Goal: Contribute content: Add original content to the website for others to see

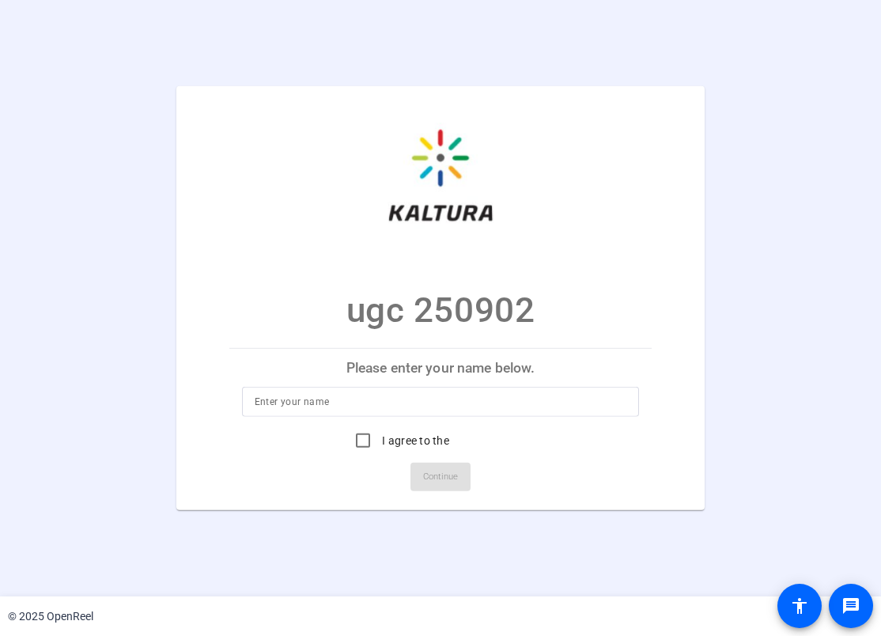
click at [446, 391] on div at bounding box center [441, 402] width 373 height 30
type input "gasdf"
click at [374, 448] on input "I agree to the Terms Of Service" at bounding box center [363, 441] width 32 height 32
checkbox input "true"
click at [410, 388] on div "gasdf" at bounding box center [441, 402] width 373 height 30
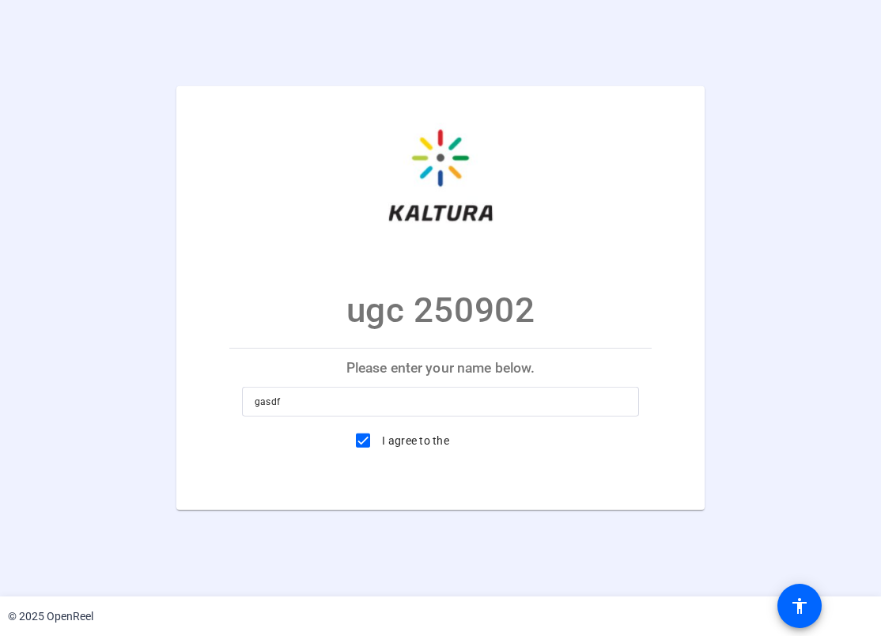
click at [418, 487] on span at bounding box center [441, 477] width 60 height 38
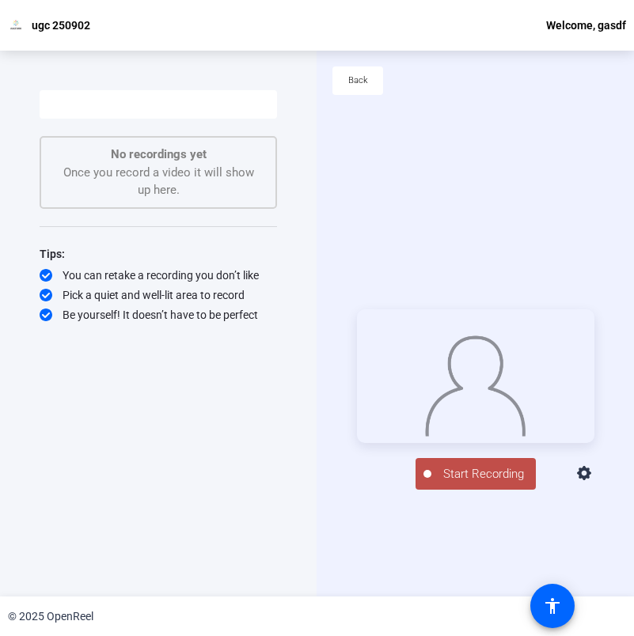
click at [594, 483] on icon at bounding box center [584, 473] width 19 height 19
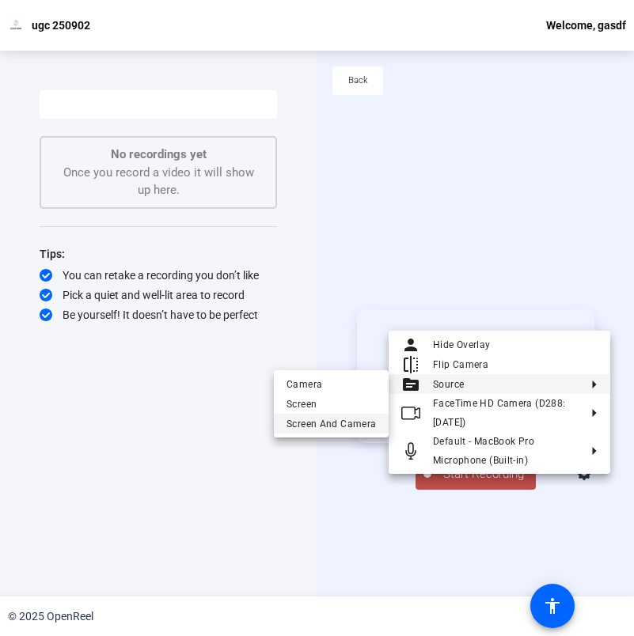
click at [342, 422] on span "Screen And Camera" at bounding box center [330, 424] width 89 height 19
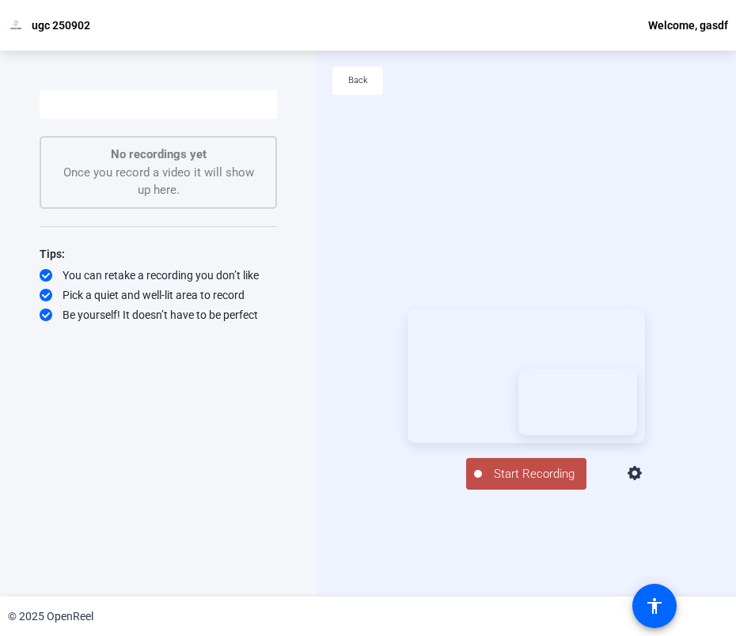
click at [518, 483] on span "Start Recording" at bounding box center [534, 474] width 104 height 18
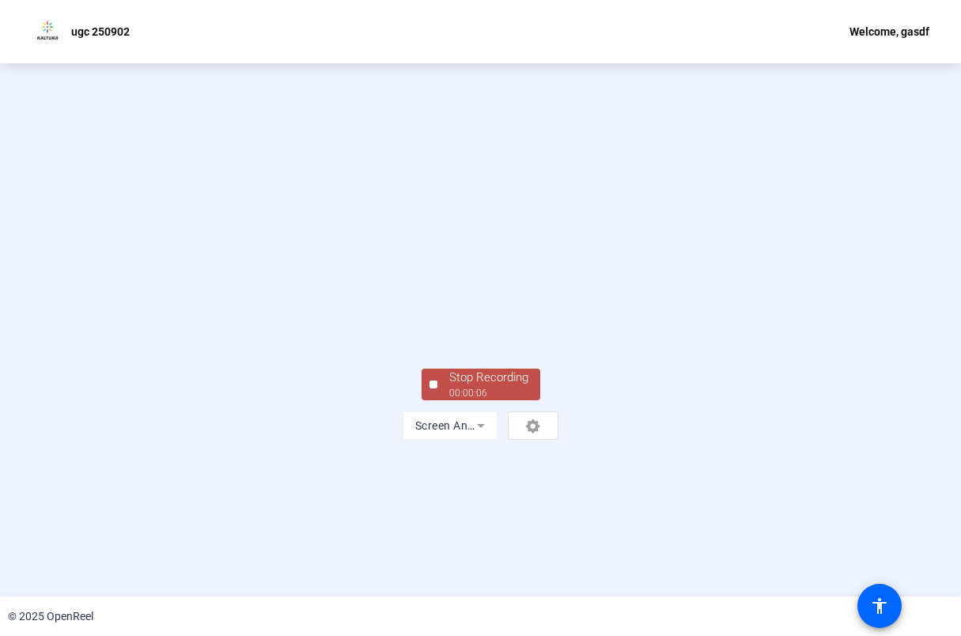
click at [487, 387] on div "Stop Recording" at bounding box center [488, 378] width 79 height 18
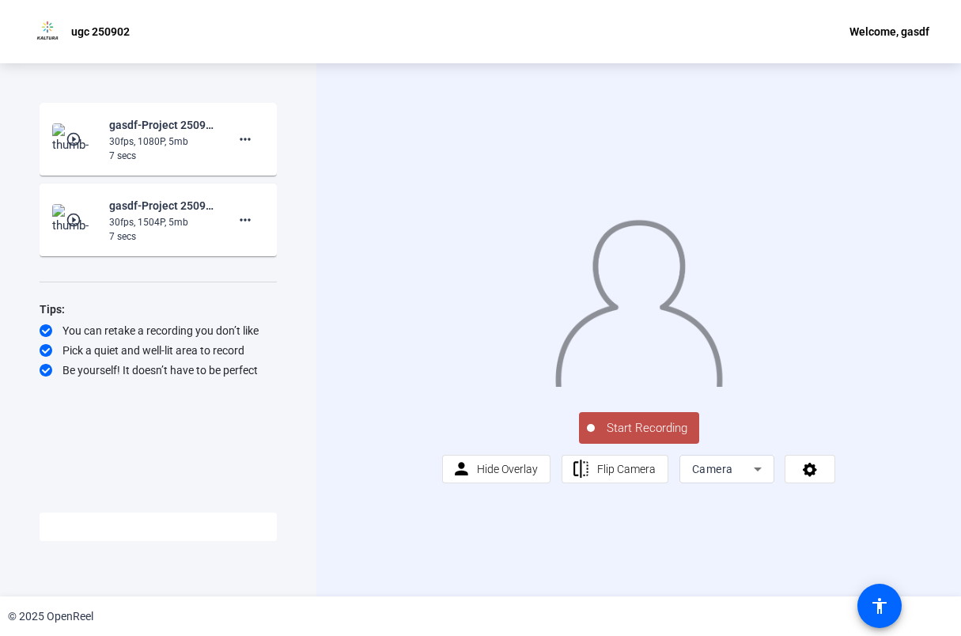
click at [717, 479] on div "Camera" at bounding box center [723, 469] width 62 height 19
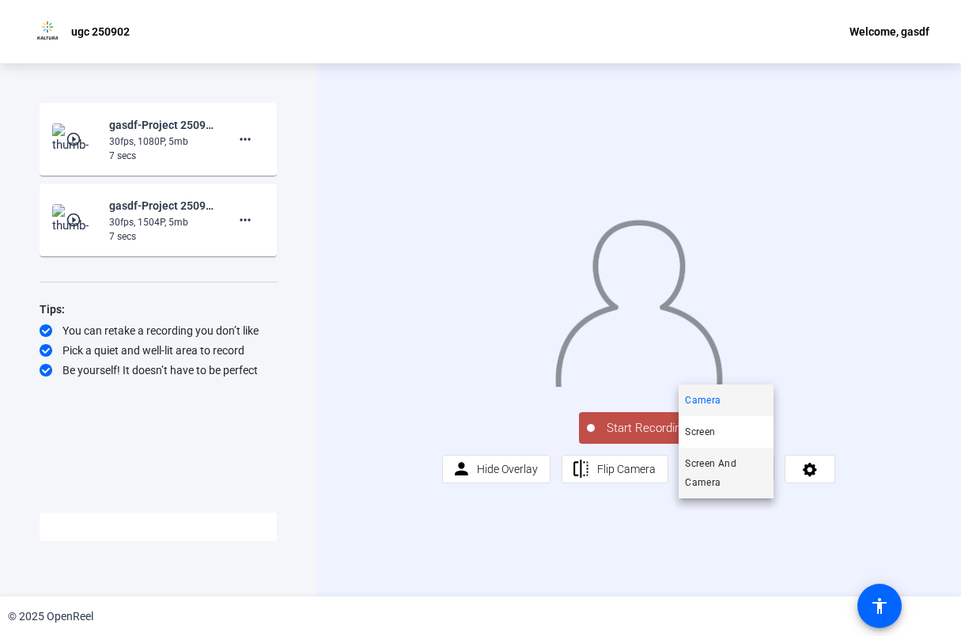
click at [725, 475] on span "Screen And Camera" at bounding box center [726, 473] width 82 height 38
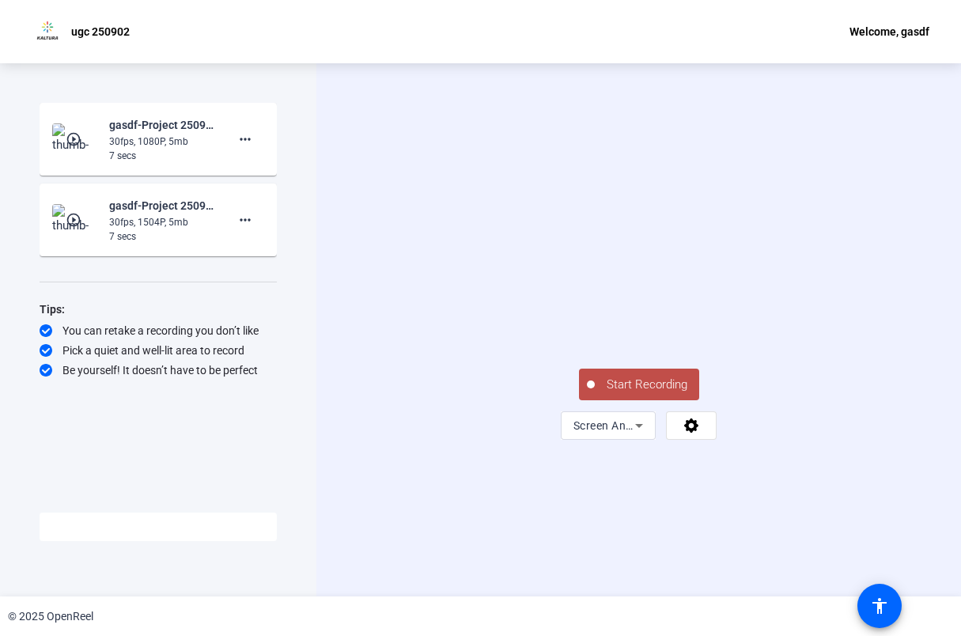
click at [677, 440] on div "Start Recording Screen And Camera" at bounding box center [639, 402] width 237 height 74
click at [669, 400] on button "Start Recording" at bounding box center [639, 385] width 120 height 32
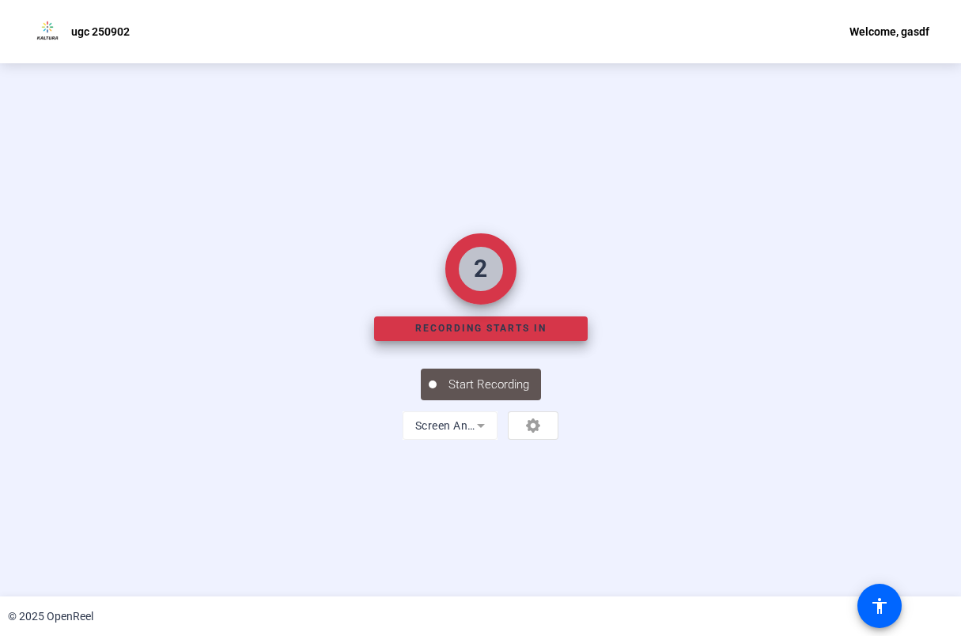
click at [362, 440] on div "Start Recording Screen And Camera" at bounding box center [480, 402] width 237 height 74
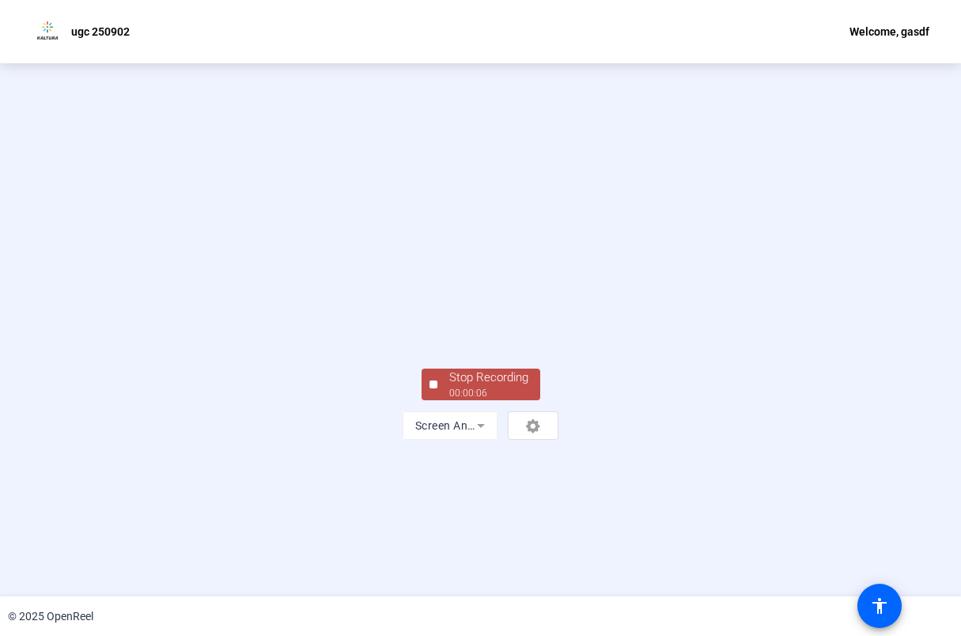
click at [430, 388] on div at bounding box center [434, 385] width 8 height 8
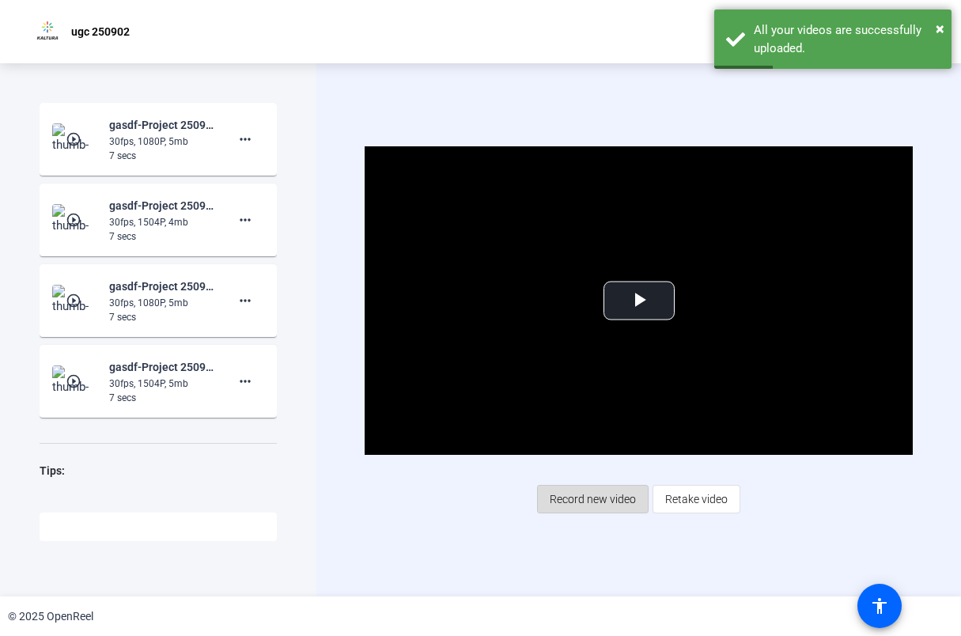
click at [583, 499] on span "Record new video" at bounding box center [593, 499] width 86 height 30
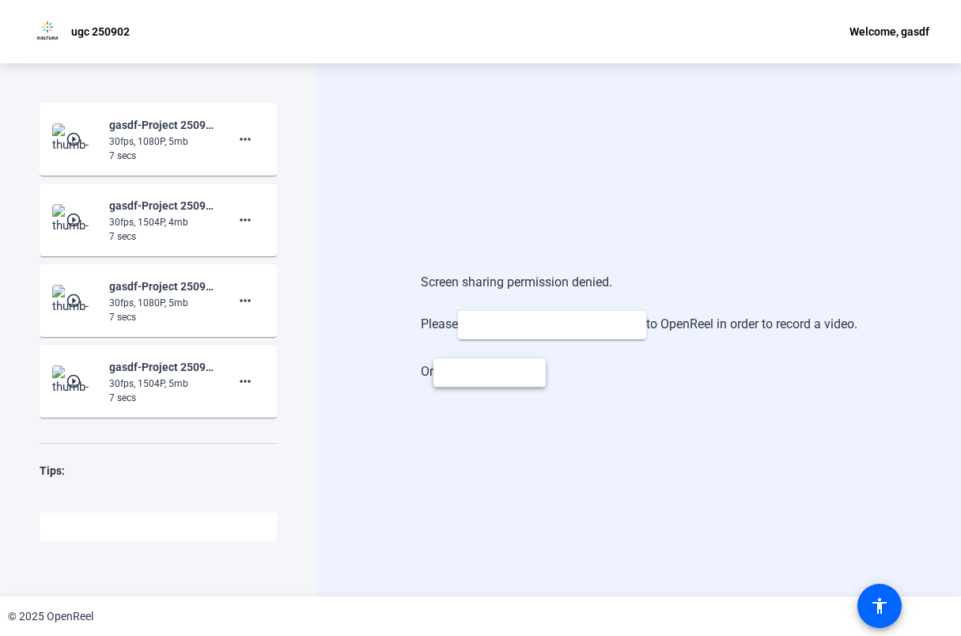
click at [498, 369] on span "Switch to Camera" at bounding box center [489, 373] width 87 height 17
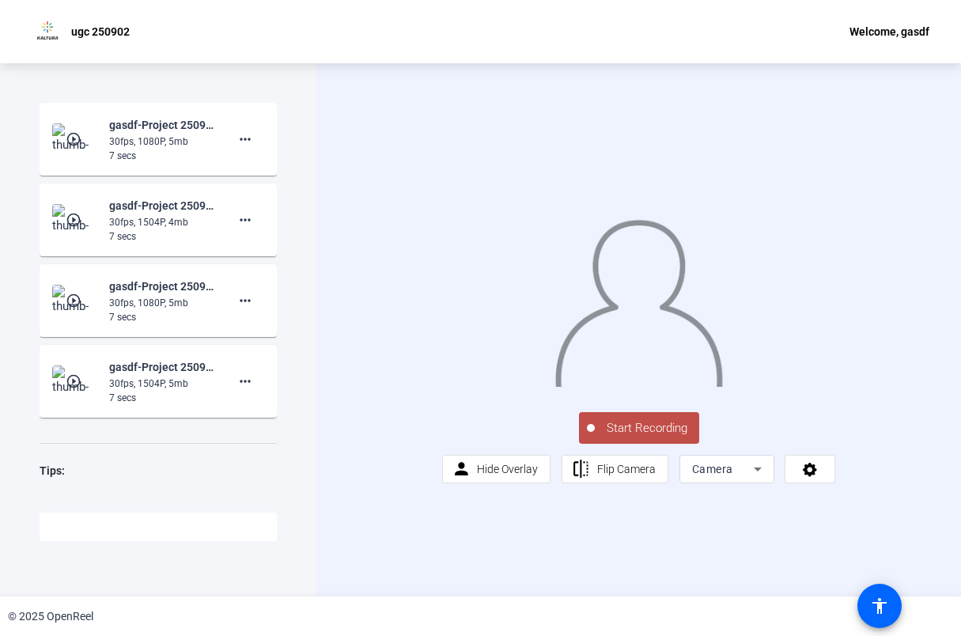
click at [660, 437] on span "Start Recording" at bounding box center [647, 428] width 104 height 18
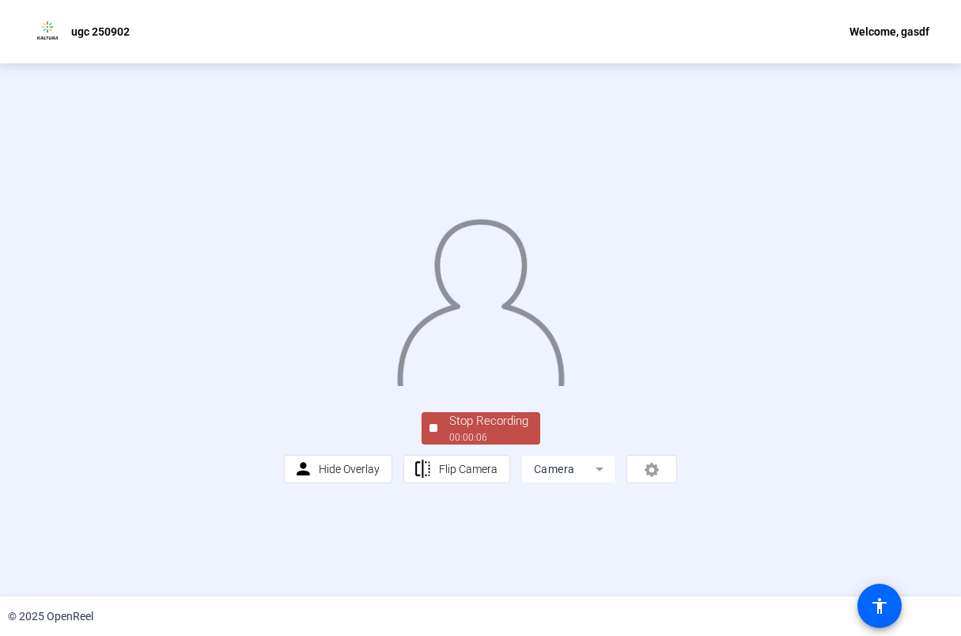
click at [490, 430] on div "Stop Recording" at bounding box center [488, 421] width 79 height 18
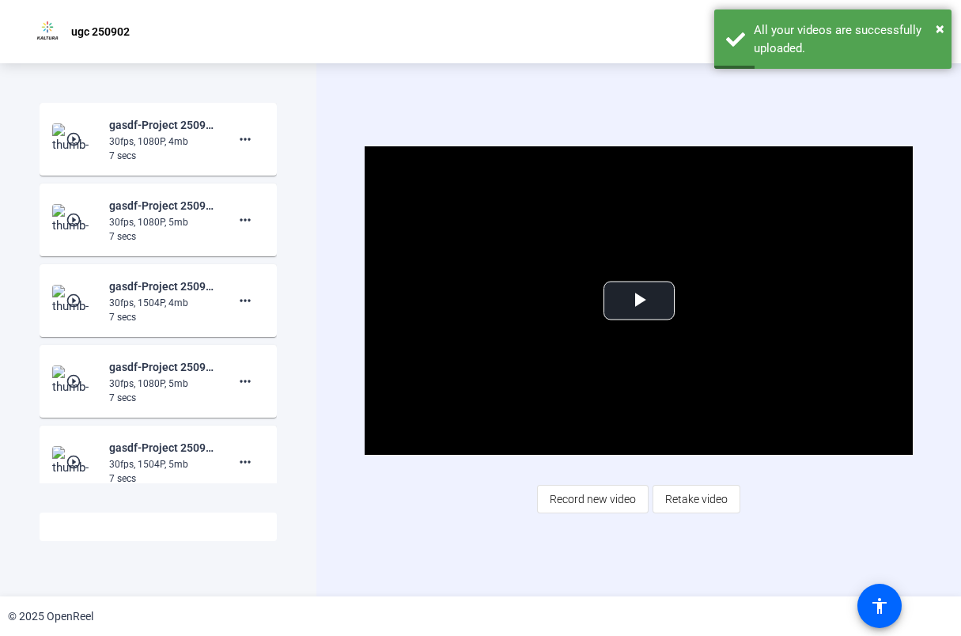
click at [397, 564] on div "Video Player is loading. Play Video Play Mute Current Time 0:00 / Duration 0:06…" at bounding box center [638, 329] width 645 height 533
